Goal: Task Accomplishment & Management: Complete application form

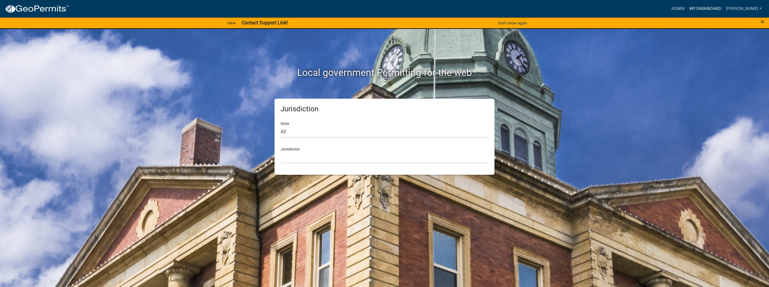
click at [692, 8] on link "My Dashboard" at bounding box center [705, 8] width 36 height 11
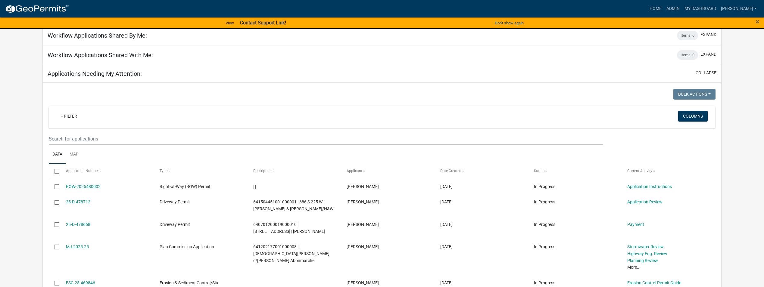
scroll to position [472, 0]
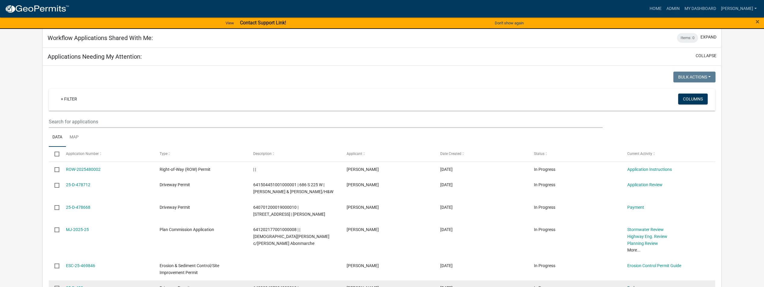
click at [633, 286] on link "End" at bounding box center [631, 288] width 7 height 5
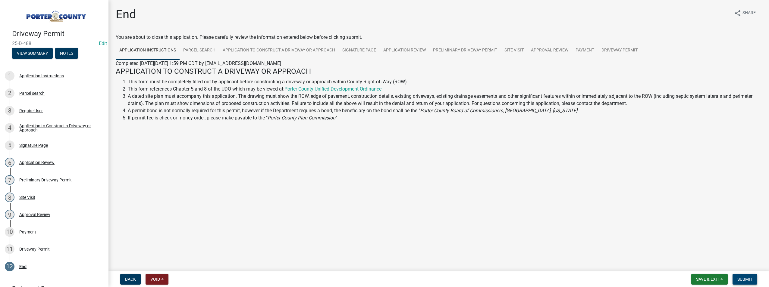
click at [747, 280] on span "Submit" at bounding box center [744, 279] width 15 height 5
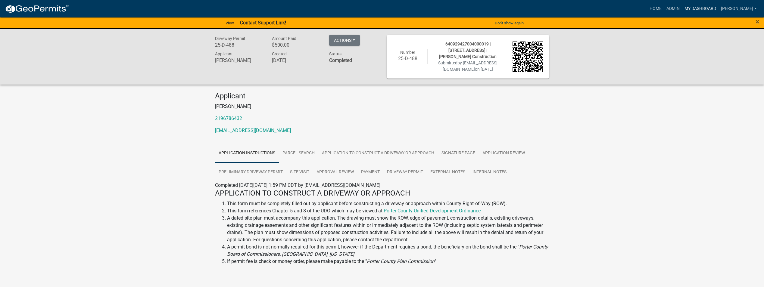
click at [692, 10] on link "My Dashboard" at bounding box center [700, 8] width 36 height 11
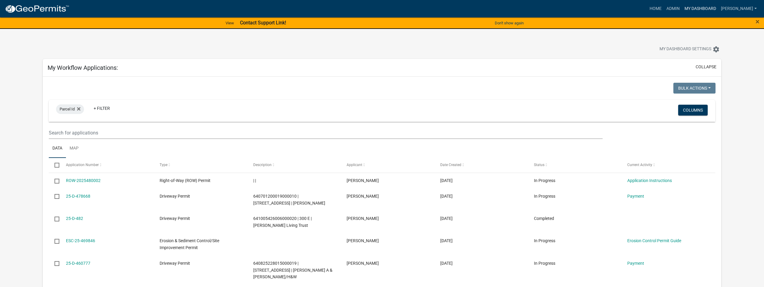
click at [685, 11] on link "My Dashboard" at bounding box center [700, 8] width 36 height 11
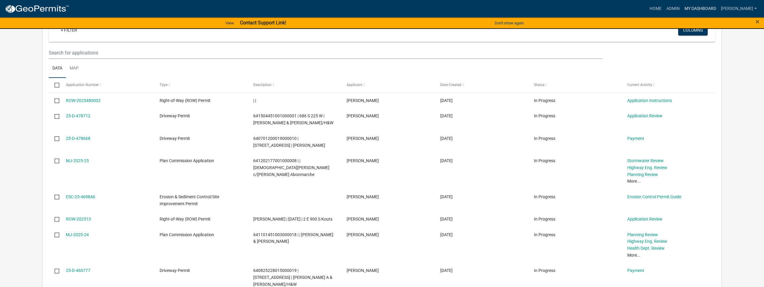
scroll to position [542, 0]
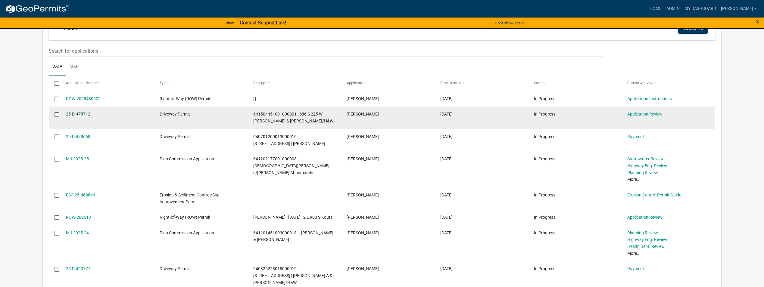
click at [76, 112] on link "25-D-478712" at bounding box center [78, 114] width 24 height 5
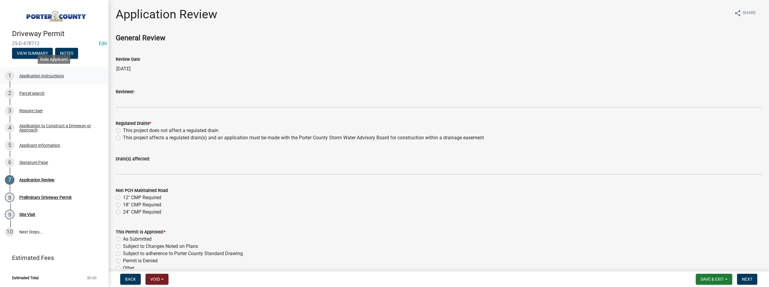
click at [51, 78] on div "Application Instructions" at bounding box center [41, 76] width 45 height 4
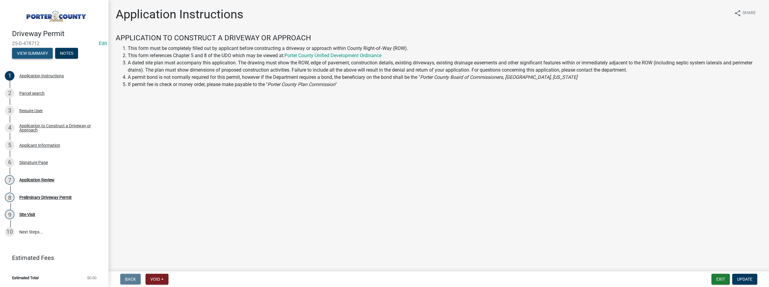
click at [36, 55] on button "View Summary" at bounding box center [32, 53] width 41 height 11
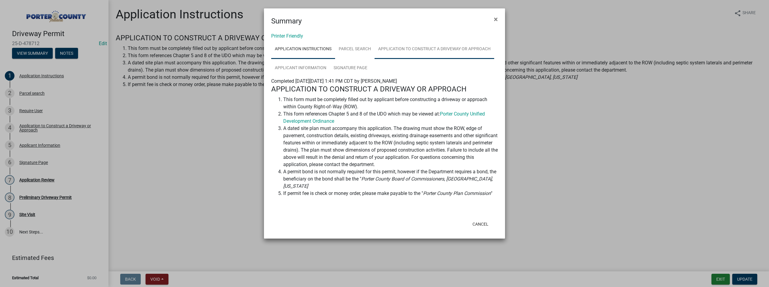
click at [423, 50] on link "Application to Construct a Driveway or Approach" at bounding box center [435, 49] width 120 height 19
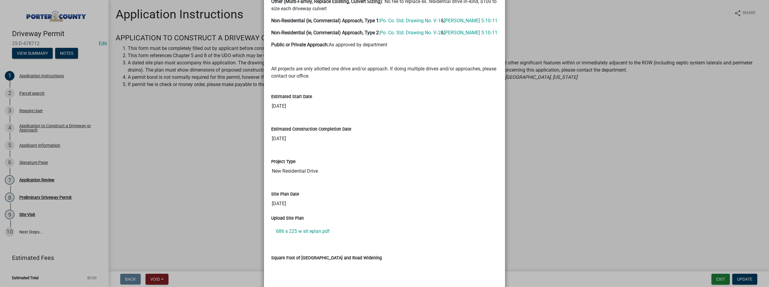
scroll to position [482, 0]
click at [303, 232] on link "686 s 225 w sit eplan.pdf" at bounding box center [384, 231] width 227 height 14
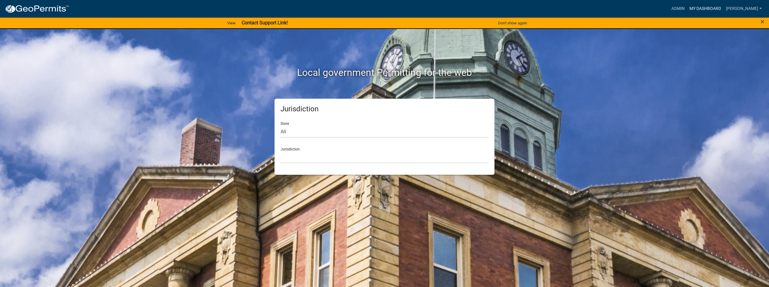
click at [698, 5] on link "My Dashboard" at bounding box center [705, 8] width 36 height 11
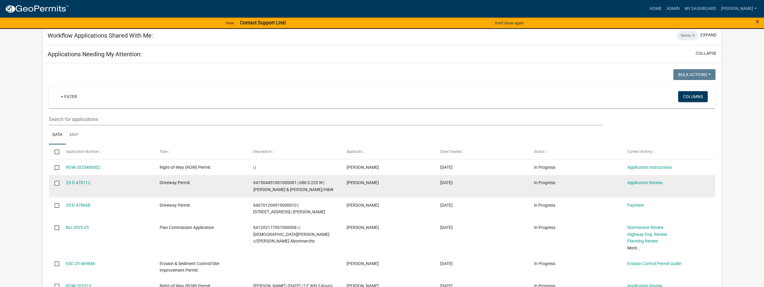
scroll to position [542, 0]
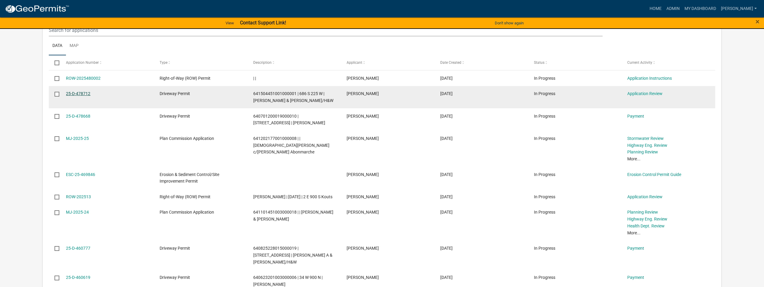
click at [70, 91] on link "25-D-478712" at bounding box center [78, 93] width 24 height 5
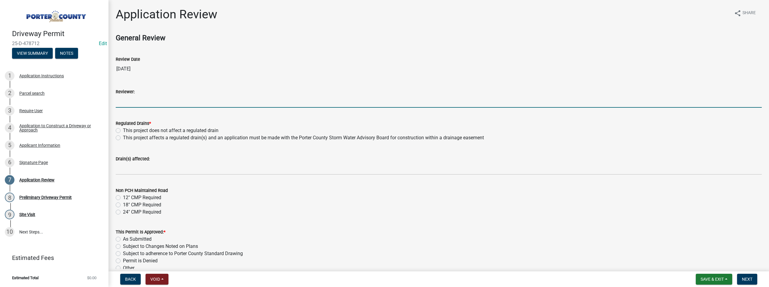
click at [130, 105] on input "Reviewer:" at bounding box center [439, 102] width 646 height 12
type input "[PERSON_NAME]"
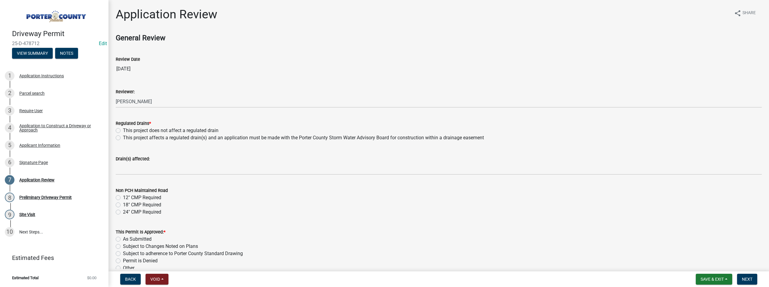
click at [123, 132] on label "This project does not affect a regulated drain" at bounding box center [171, 130] width 96 height 7
click at [123, 131] on input "This project does not affect a regulated drain" at bounding box center [125, 129] width 4 height 4
radio input "true"
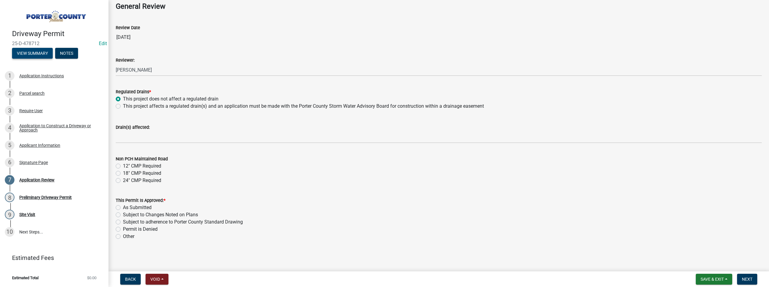
click at [28, 56] on button "View Summary" at bounding box center [32, 53] width 41 height 11
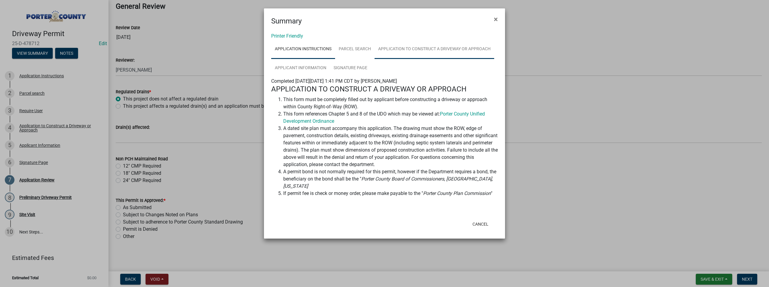
click at [437, 46] on link "Application to Construct a Driveway or Approach" at bounding box center [435, 49] width 120 height 19
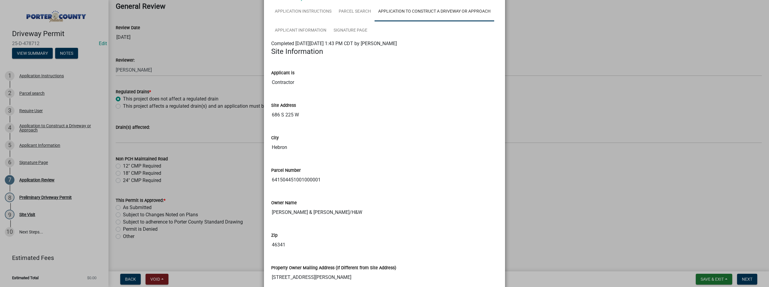
scroll to position [30, 0]
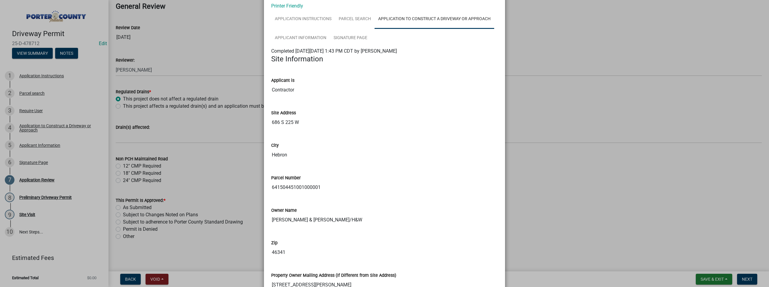
drag, startPoint x: 300, startPoint y: 122, endPoint x: 266, endPoint y: 124, distance: 34.4
click at [267, 124] on div "Site Address 686 S 225 W" at bounding box center [385, 117] width 236 height 33
click at [547, 42] on ngb-modal-window "Summary × Printer Friendly Application Instructions Parcel search Application t…" at bounding box center [384, 143] width 769 height 287
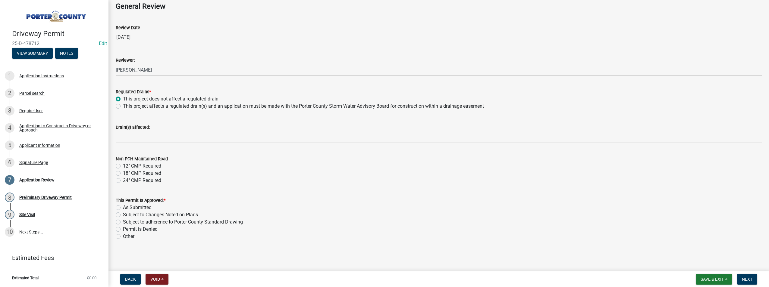
click at [123, 209] on label "As Submitted" at bounding box center [137, 207] width 29 height 7
click at [123, 208] on input "As Submitted" at bounding box center [125, 206] width 4 height 4
radio input "true"
click at [749, 279] on span "Next" at bounding box center [747, 279] width 11 height 5
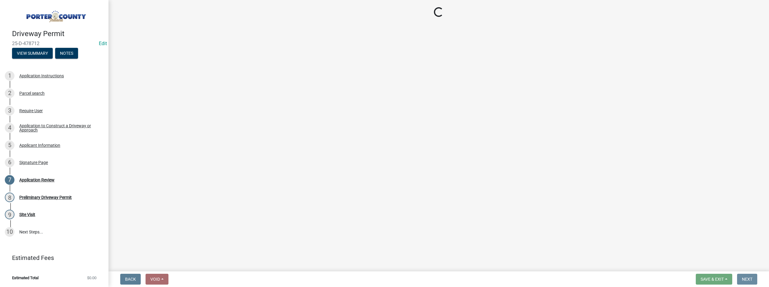
scroll to position [0, 0]
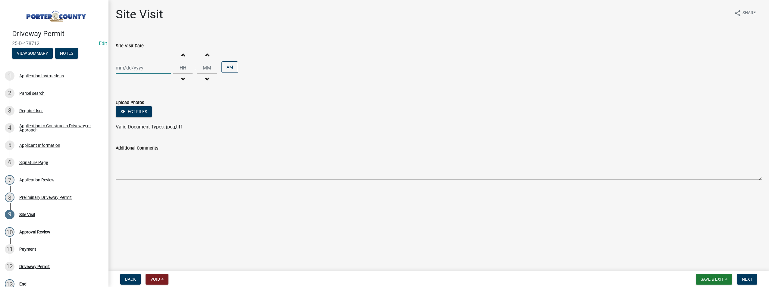
select select "9"
select select "2025"
click at [121, 69] on div "Jan Feb Mar Apr May Jun Jul Aug Sep Oct Nov Dec 1525 1526 1527 1528 1529 1530 1…" at bounding box center [143, 68] width 55 height 12
click at [152, 121] on div "18" at bounding box center [151, 120] width 10 height 10
type input "[DATE]"
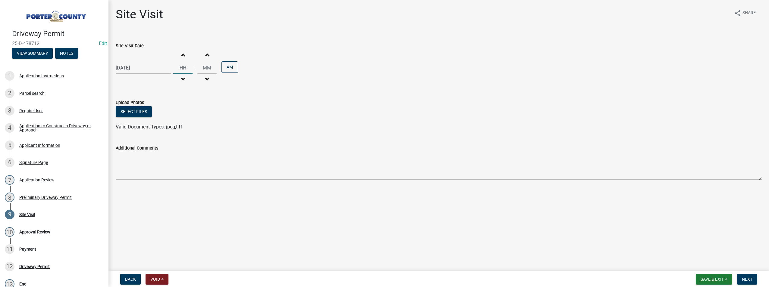
click at [185, 72] on input "Hours" at bounding box center [182, 68] width 19 height 12
type input "09"
type input "00"
click at [205, 71] on input "00" at bounding box center [206, 68] width 19 height 12
click at [745, 282] on span "Next" at bounding box center [747, 279] width 11 height 5
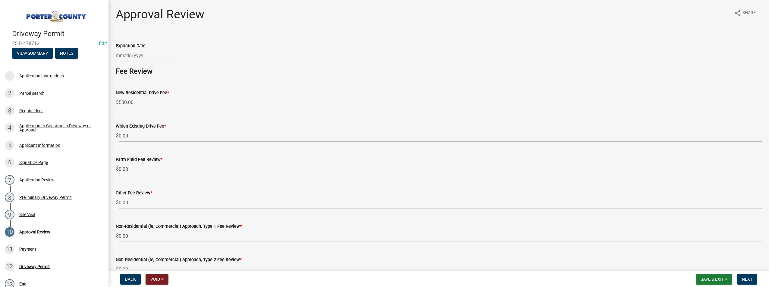
click at [124, 54] on div at bounding box center [143, 55] width 55 height 12
select select "9"
select select "2025"
click at [154, 109] on div "18" at bounding box center [151, 107] width 10 height 10
type input "[DATE]"
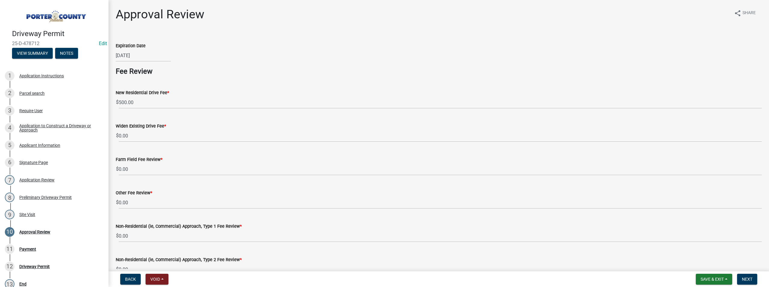
click at [145, 56] on div "[DATE]" at bounding box center [143, 55] width 55 height 12
select select "9"
select select "2025"
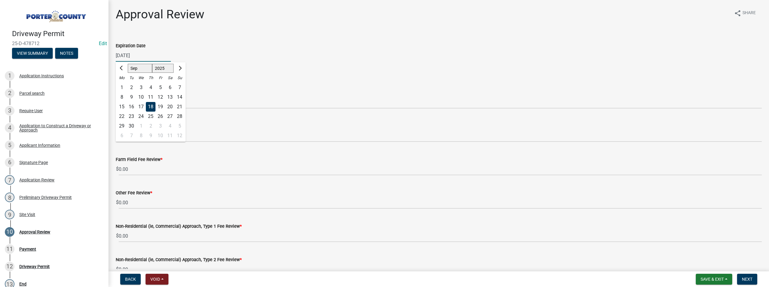
click at [145, 56] on input "[DATE]" at bounding box center [143, 55] width 55 height 12
type input "09/18/2027"
click at [352, 81] on div "New Residential Drive Fee * $ 500.00" at bounding box center [439, 95] width 646 height 28
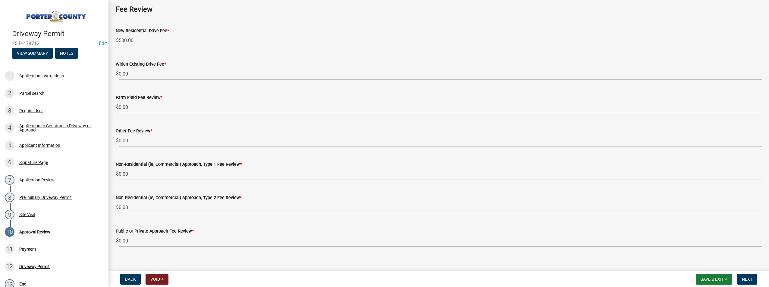
scroll to position [69, 0]
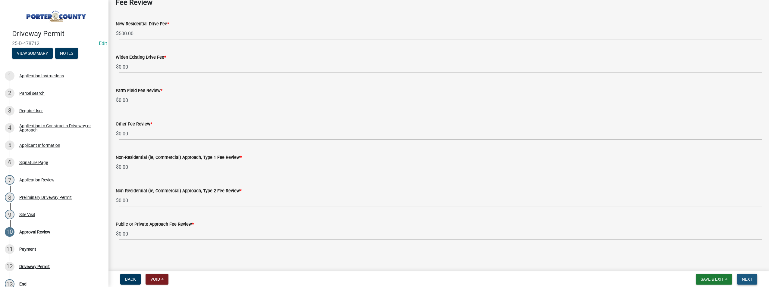
click at [749, 281] on span "Next" at bounding box center [747, 279] width 11 height 5
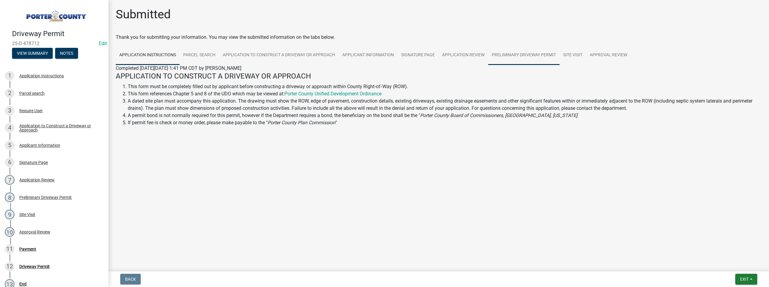
click at [502, 57] on link "Preliminary Driveway Permit" at bounding box center [523, 55] width 71 height 19
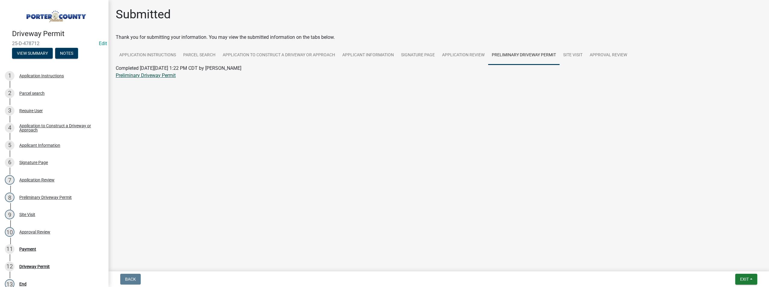
click at [133, 77] on link "Preliminary Driveway Permit" at bounding box center [146, 76] width 60 height 6
